Goal: Task Accomplishment & Management: Manage account settings

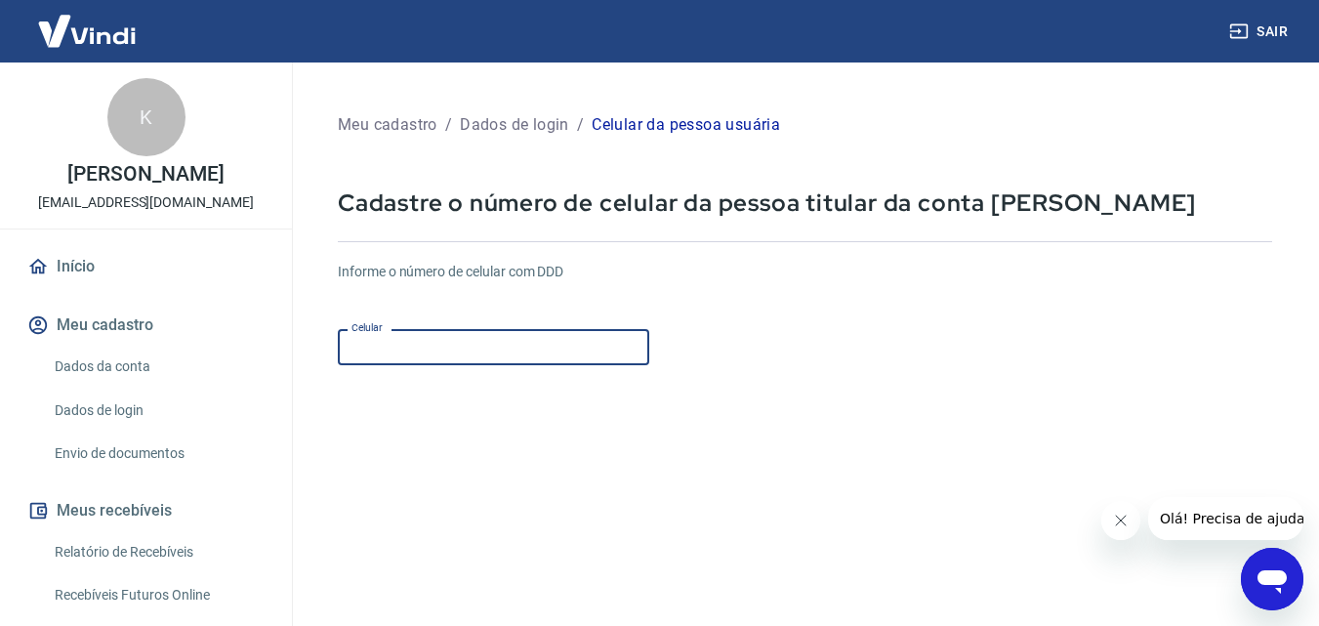
click at [421, 349] on input "Celular" at bounding box center [493, 347] width 311 height 36
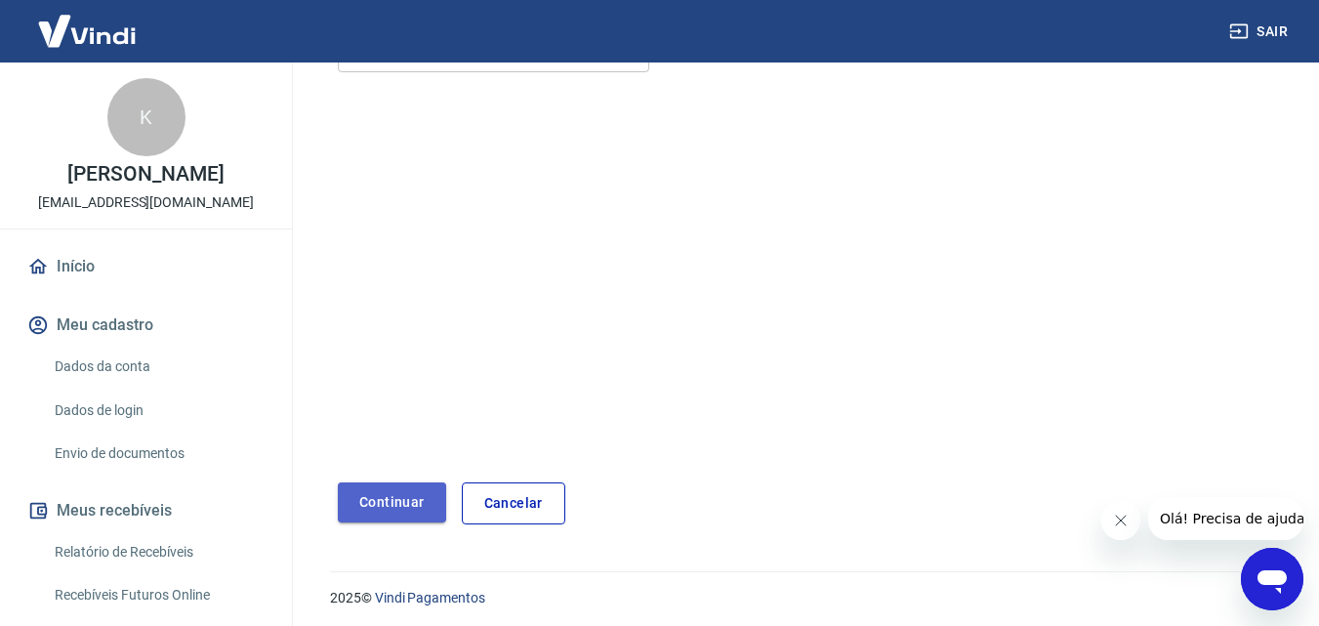
click at [405, 499] on button "Continuar" at bounding box center [392, 502] width 108 height 40
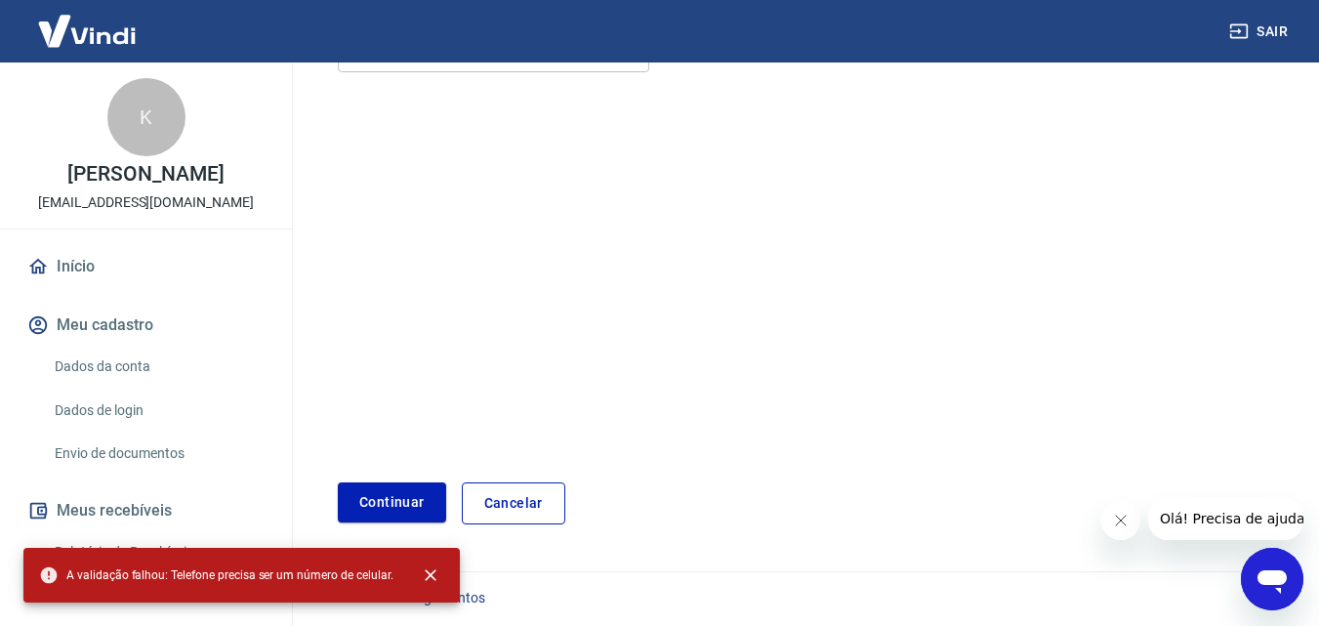
scroll to position [0, 0]
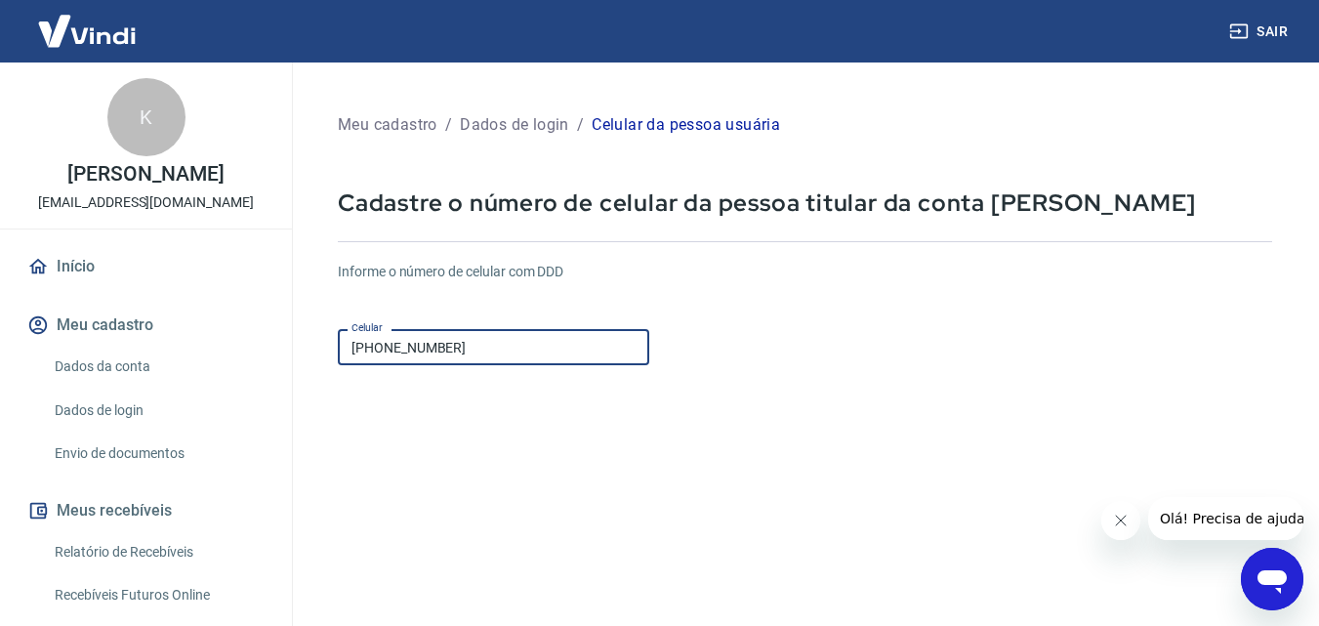
click at [393, 350] on input "(19) 9961-1686" at bounding box center [493, 347] width 311 height 36
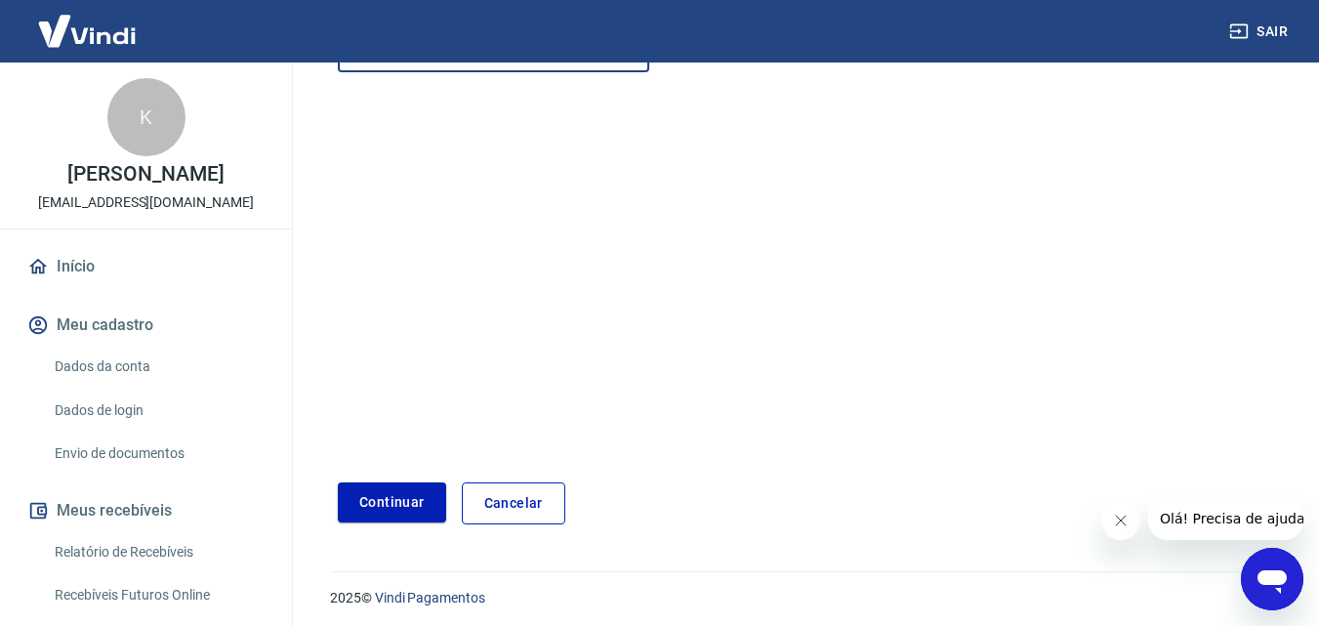
scroll to position [299, 0]
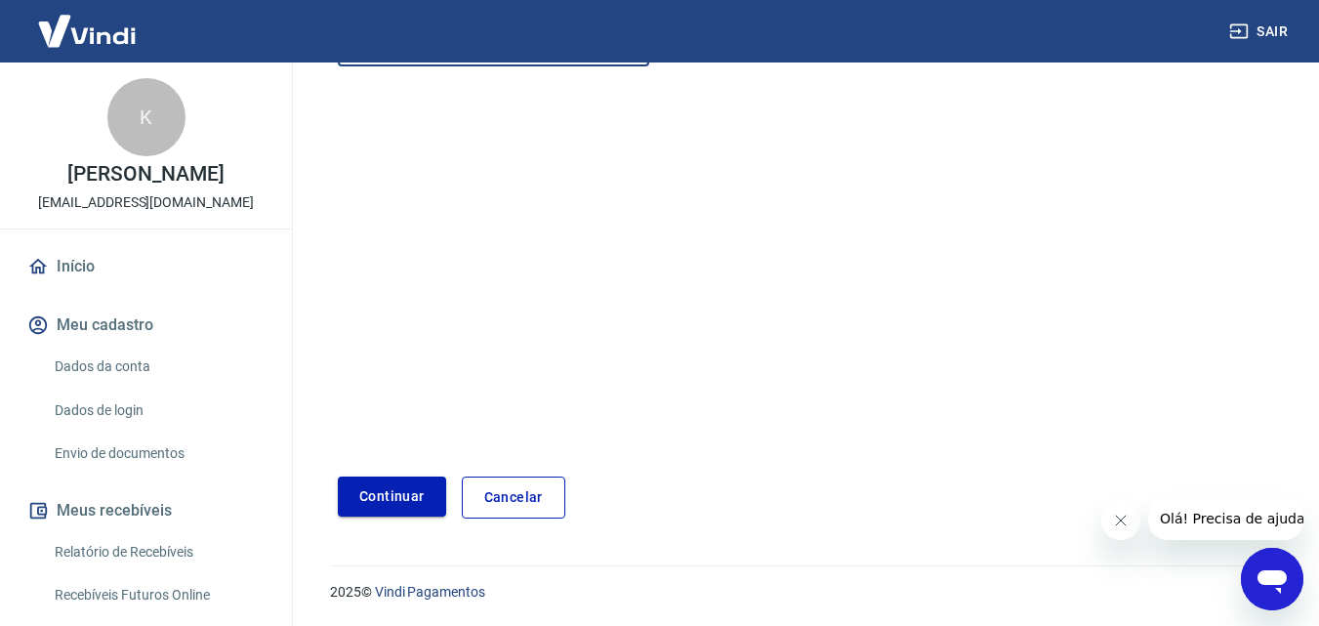
type input "(19) 99161-1686"
click at [387, 494] on button "Continuar" at bounding box center [392, 496] width 108 height 40
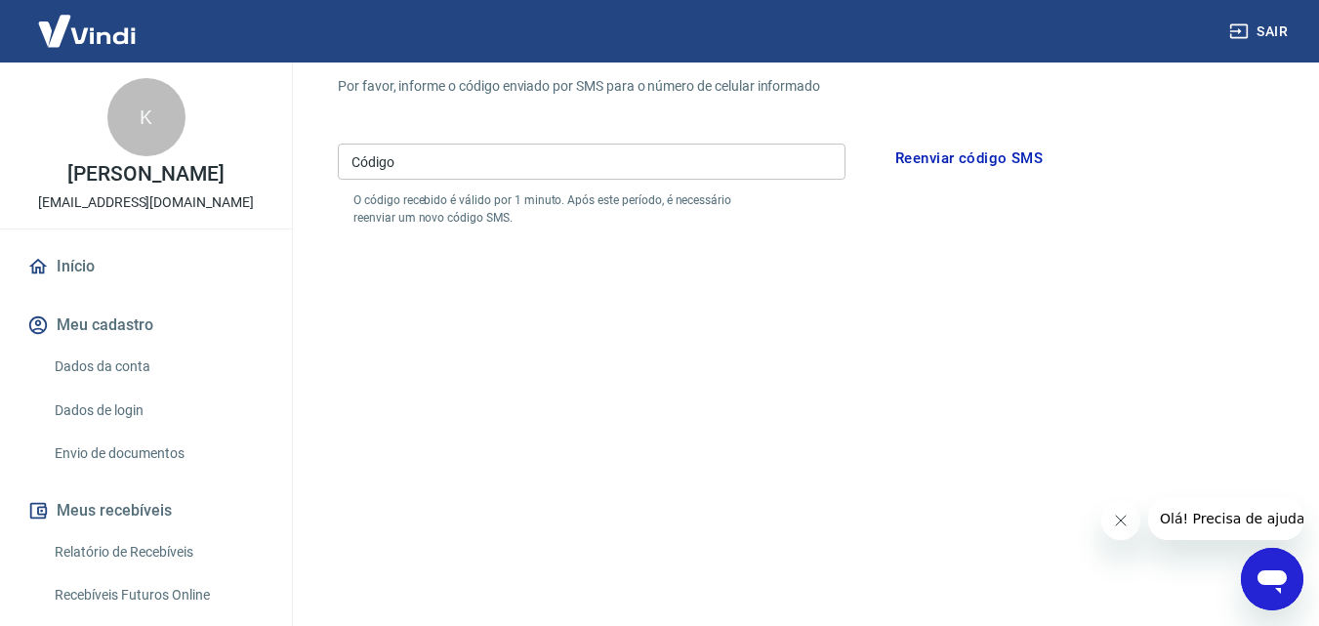
scroll to position [103, 0]
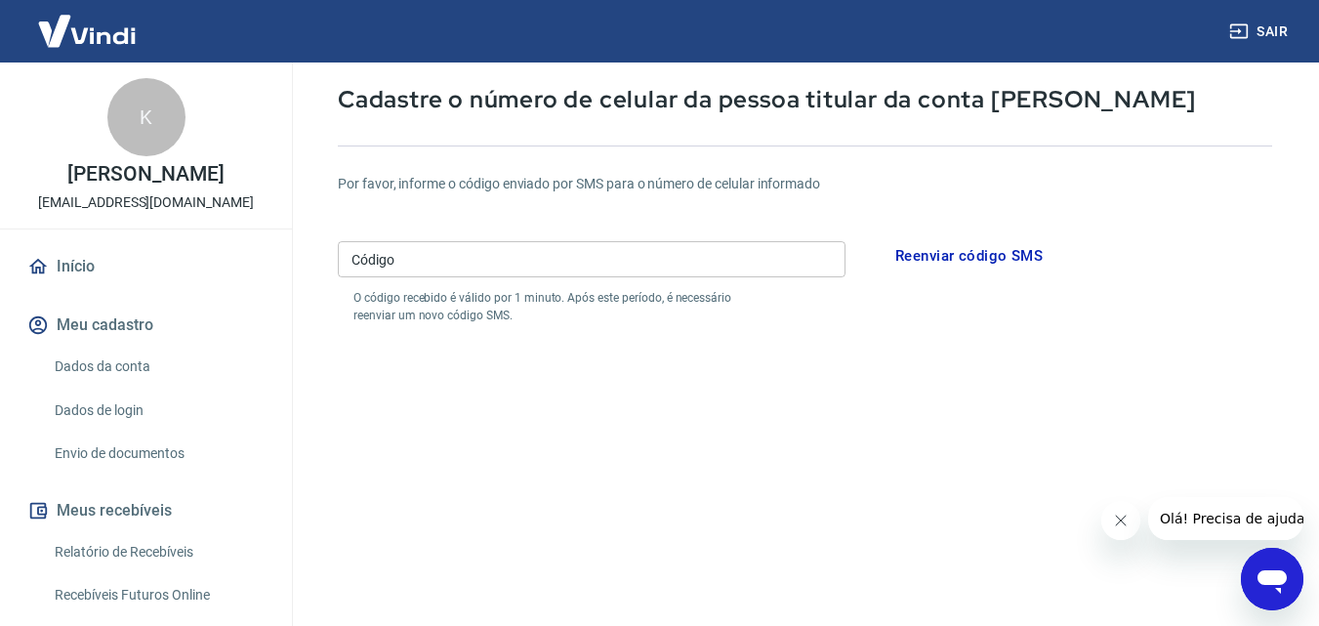
click at [485, 264] on input "Código" at bounding box center [592, 259] width 508 height 36
